Goal: Navigation & Orientation: Find specific page/section

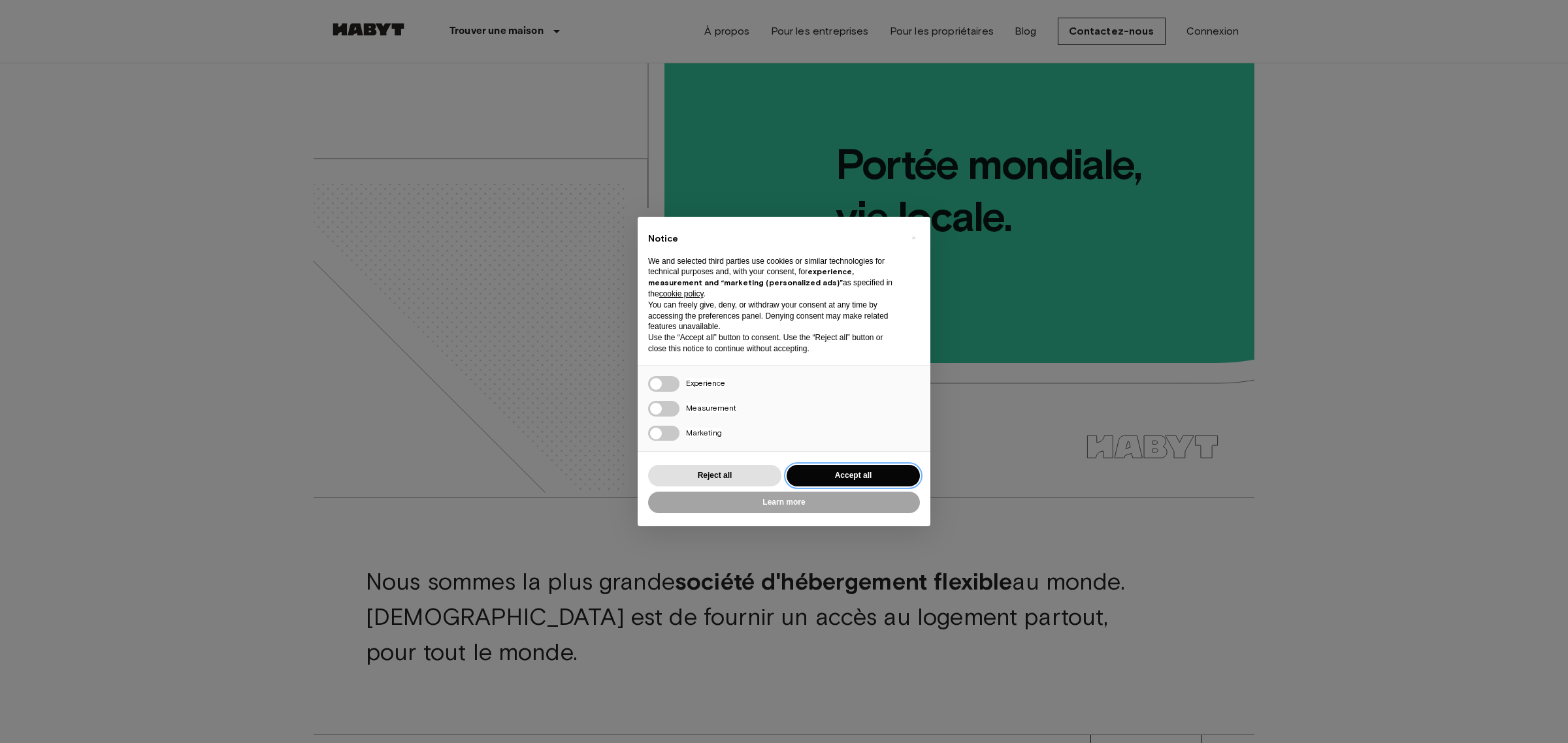
click at [851, 471] on button "Accept all" at bounding box center [853, 475] width 134 height 22
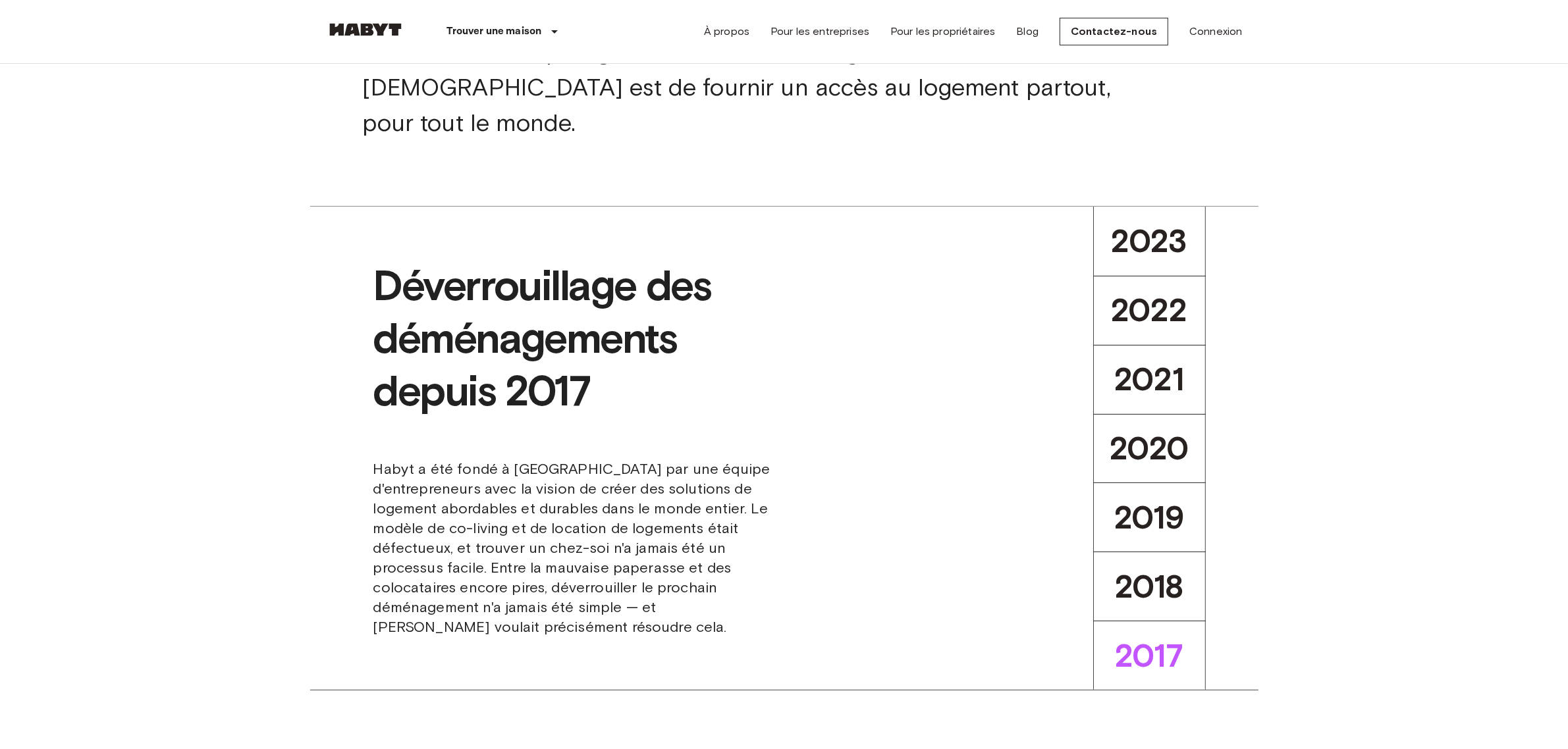
scroll to position [658, 0]
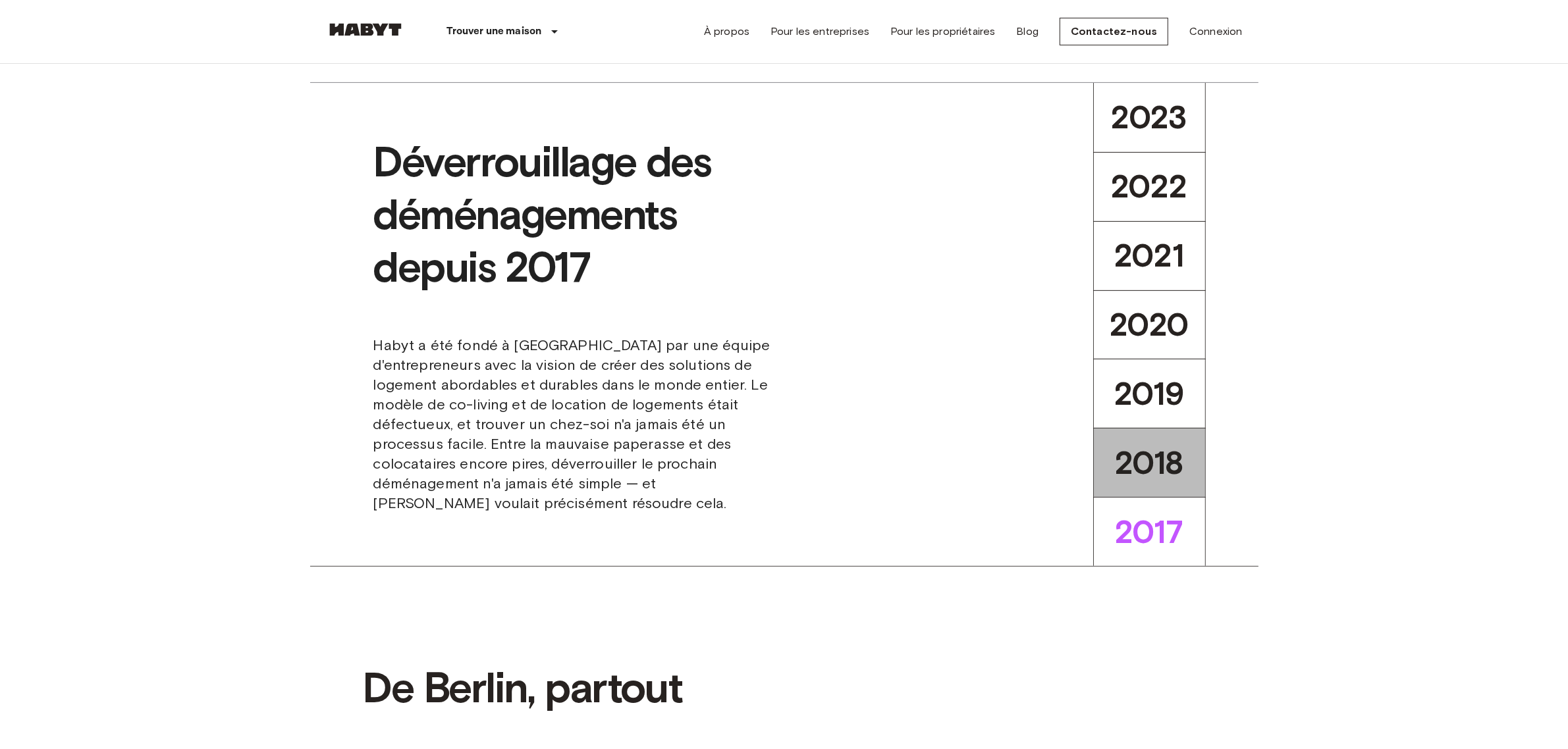
click at [1154, 452] on span "2018" at bounding box center [1150, 463] width 69 height 39
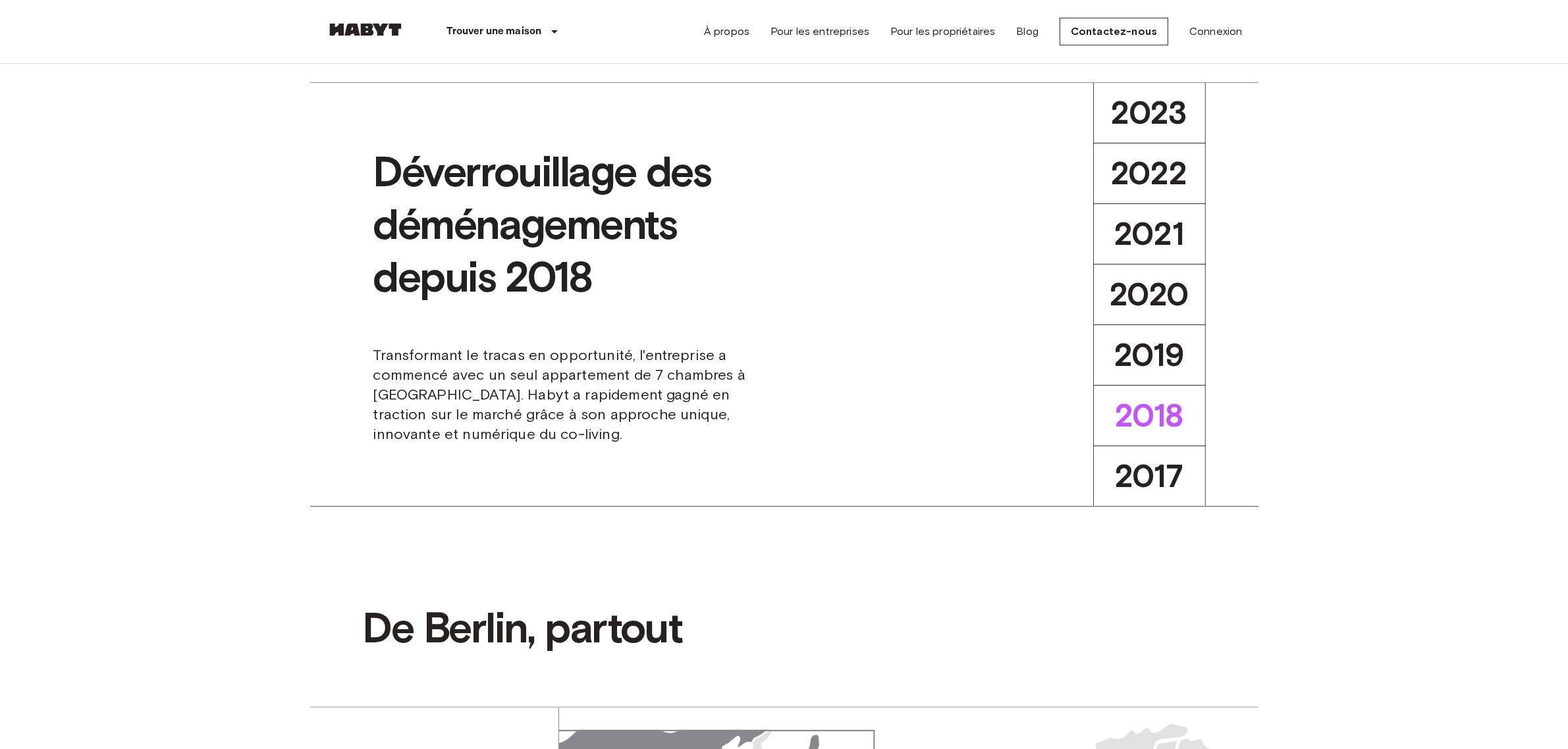
click at [1144, 346] on span "2019" at bounding box center [1150, 355] width 71 height 39
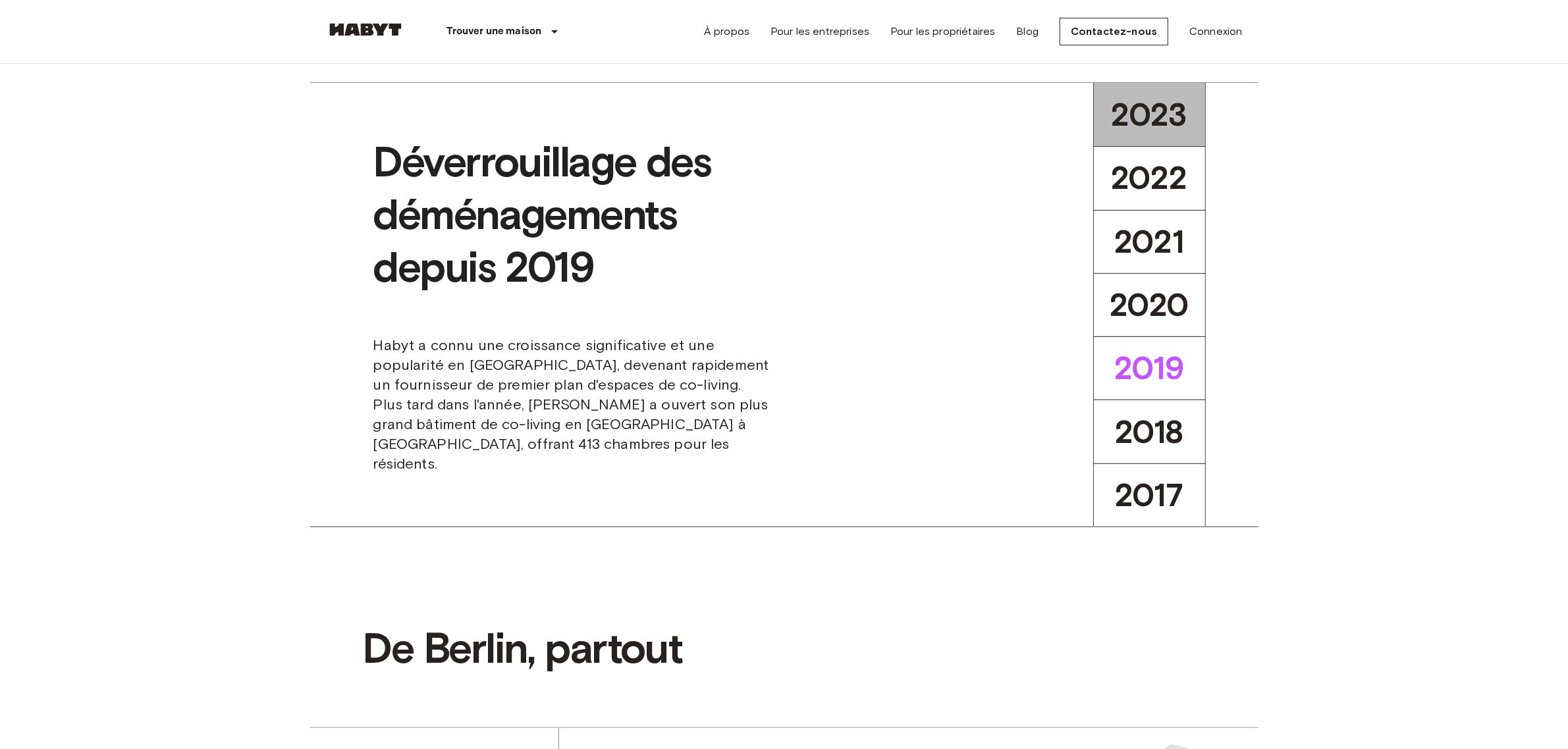
click at [1154, 119] on span "2023" at bounding box center [1149, 115] width 77 height 39
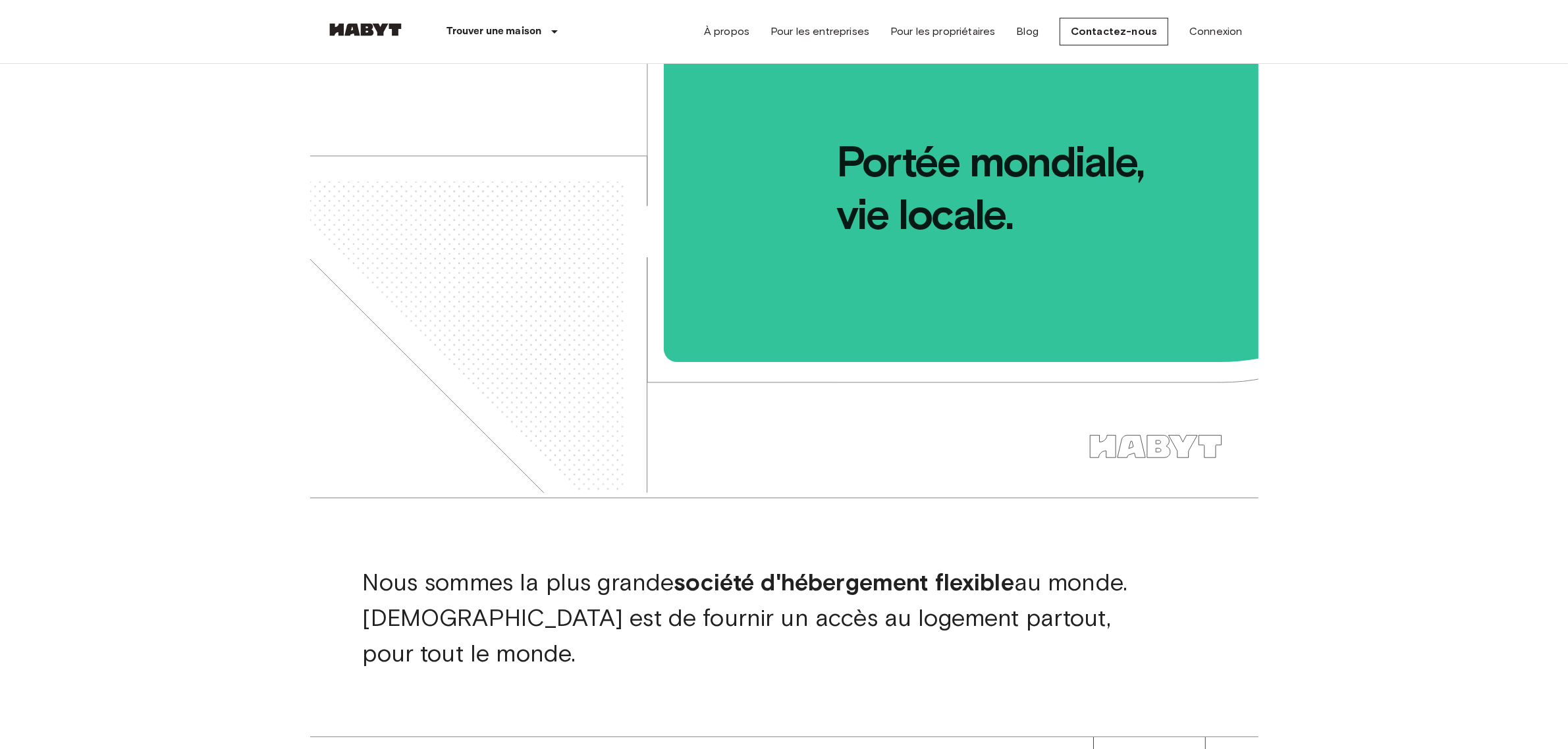
scroll to position [0, 0]
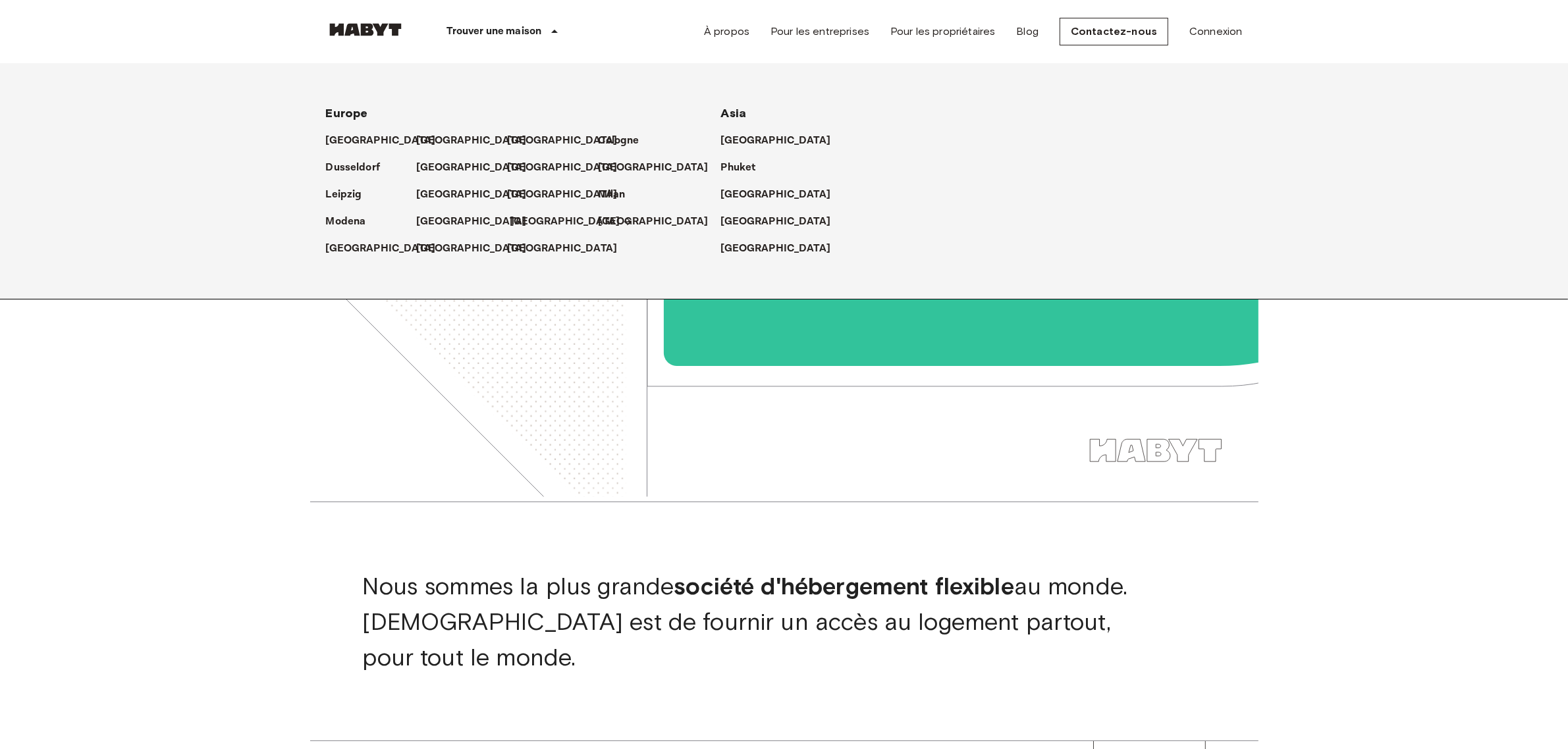
click at [521, 219] on p "[GEOGRAPHIC_DATA]" at bounding box center [565, 222] width 110 height 16
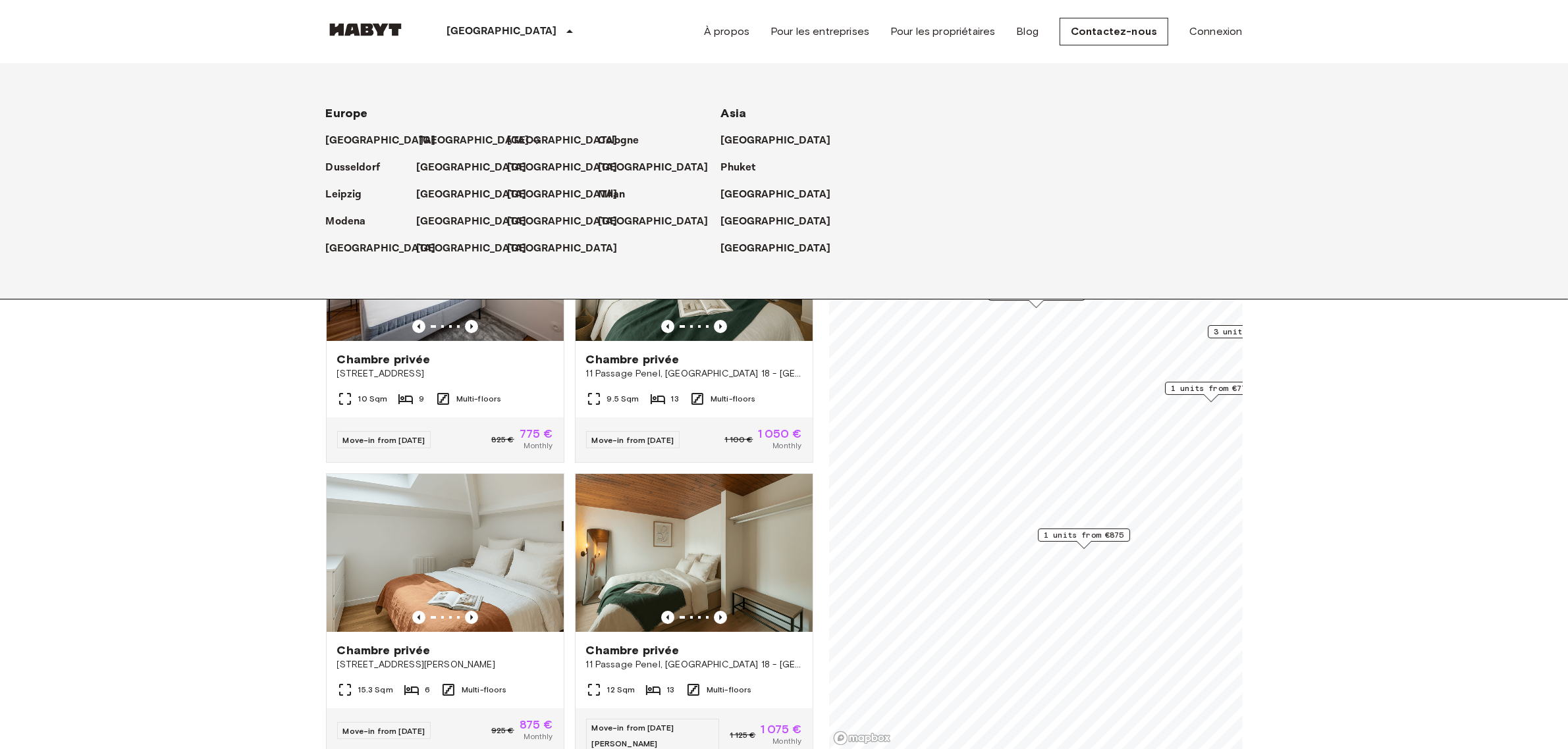
click at [423, 134] on p "[GEOGRAPHIC_DATA]" at bounding box center [474, 141] width 110 height 16
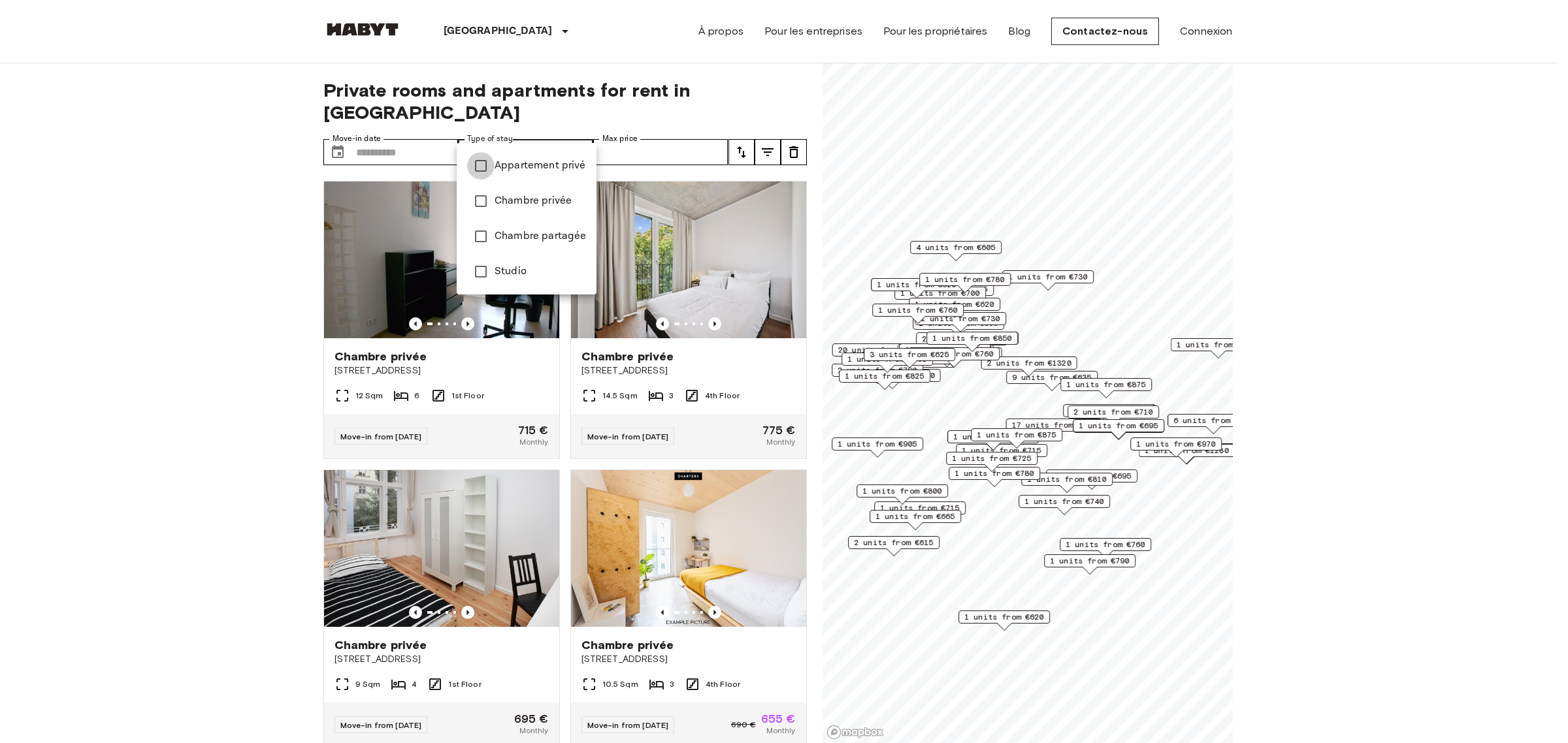
type input "**********"
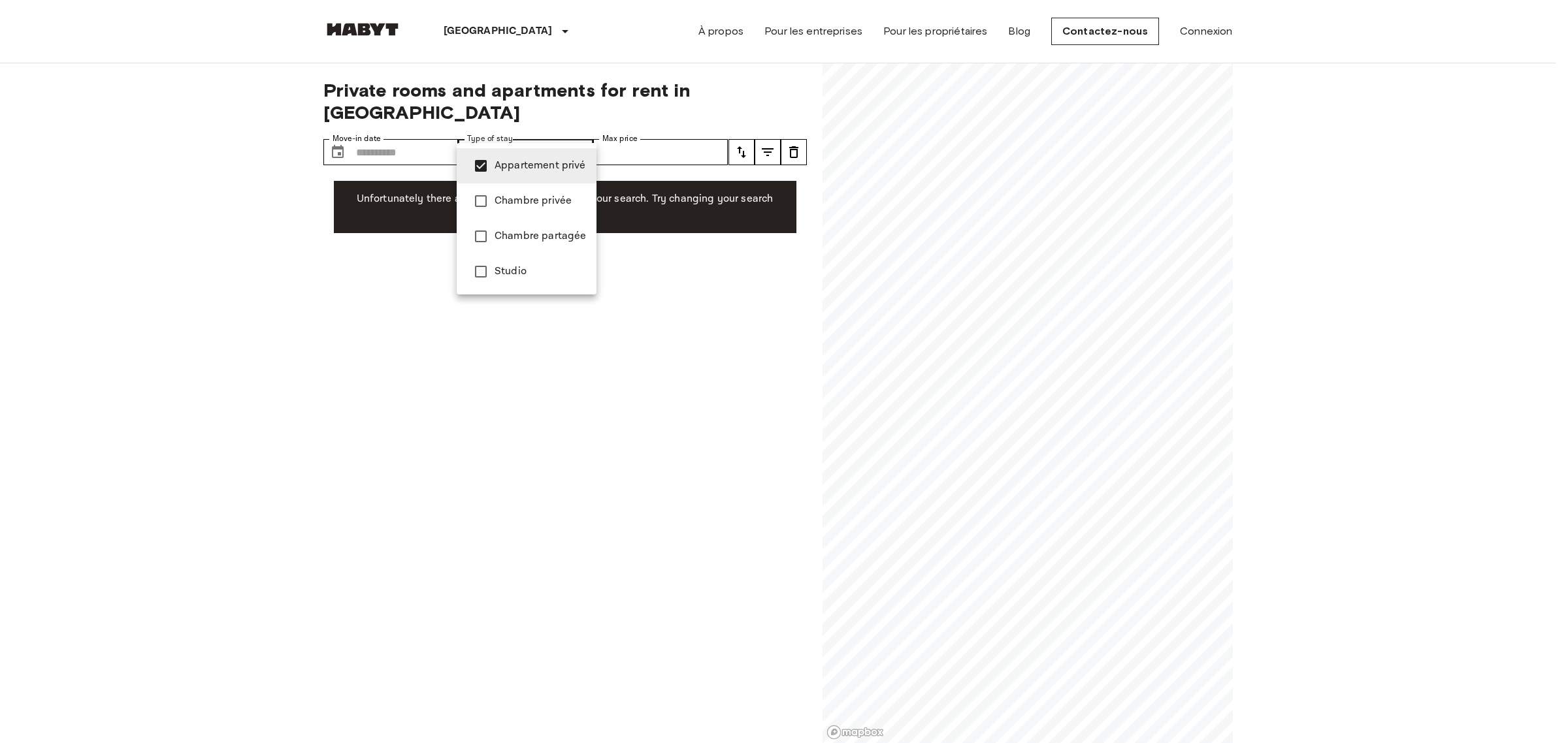
click at [212, 202] on div at bounding box center [784, 372] width 1568 height 743
